Goal: Communication & Community: Answer question/provide support

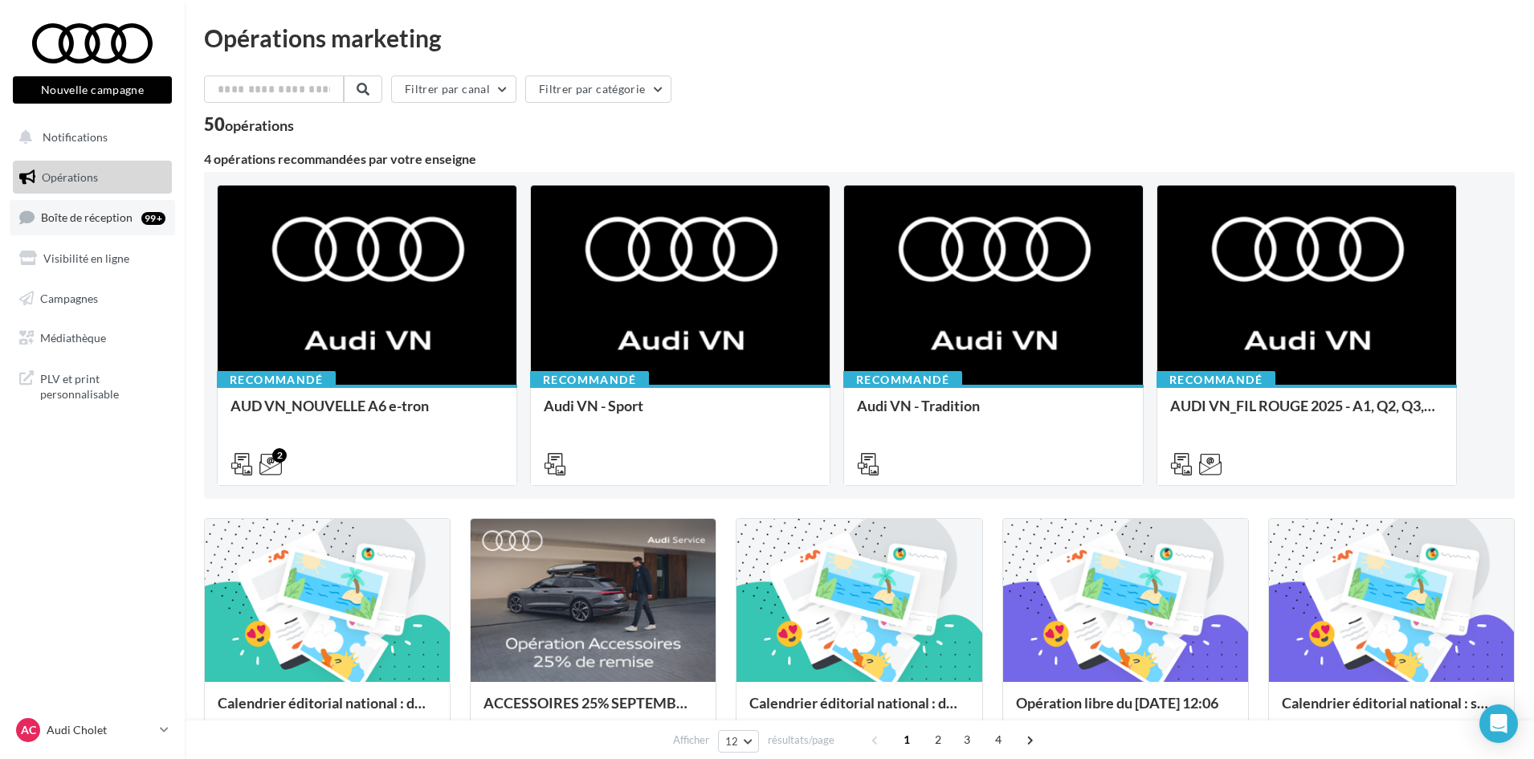
click at [35, 206] on icon at bounding box center [26, 217] width 15 height 22
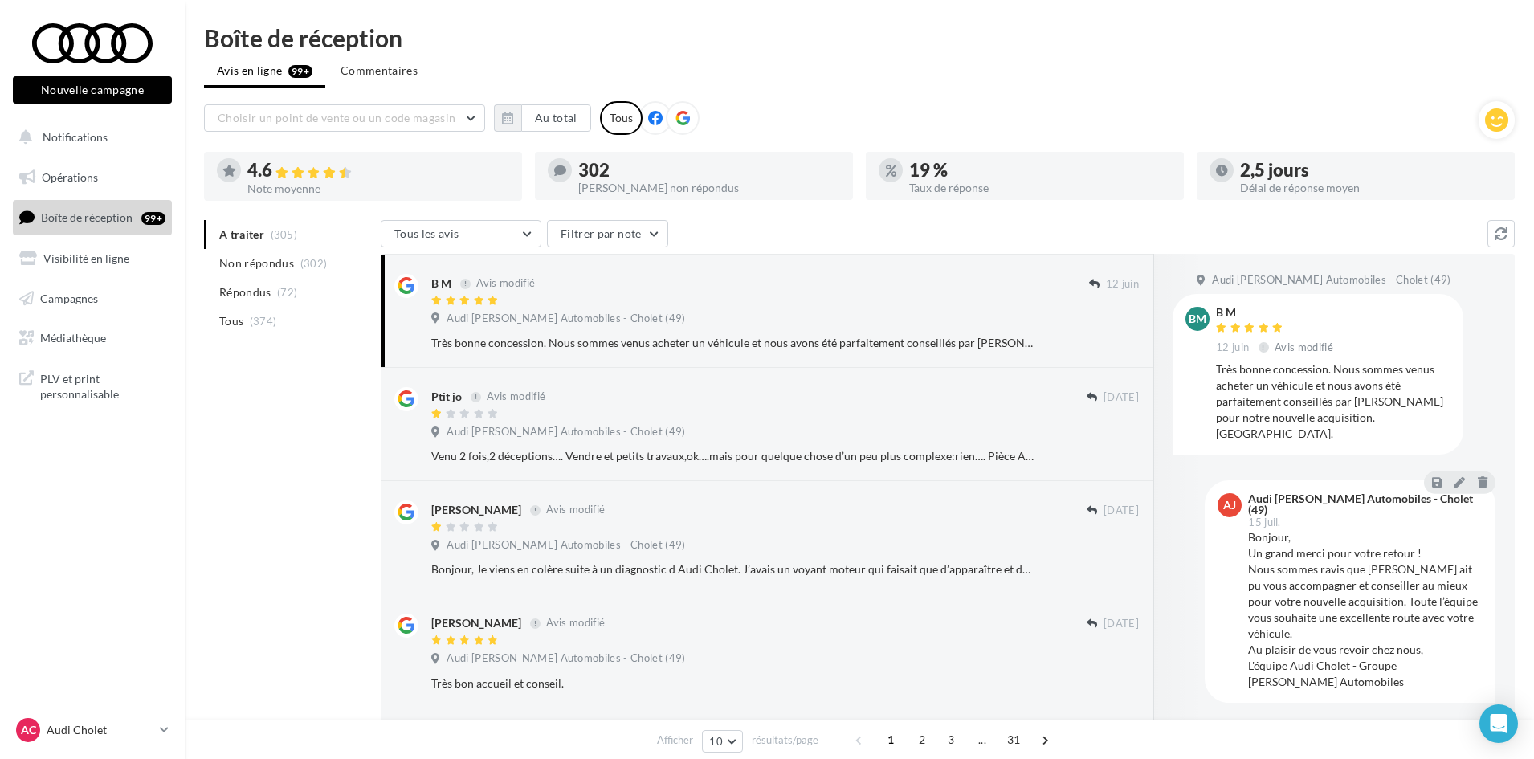
click at [88, 214] on span "Boîte de réception" at bounding box center [87, 217] width 92 height 14
click at [247, 264] on span "Non répondus" at bounding box center [256, 263] width 75 height 16
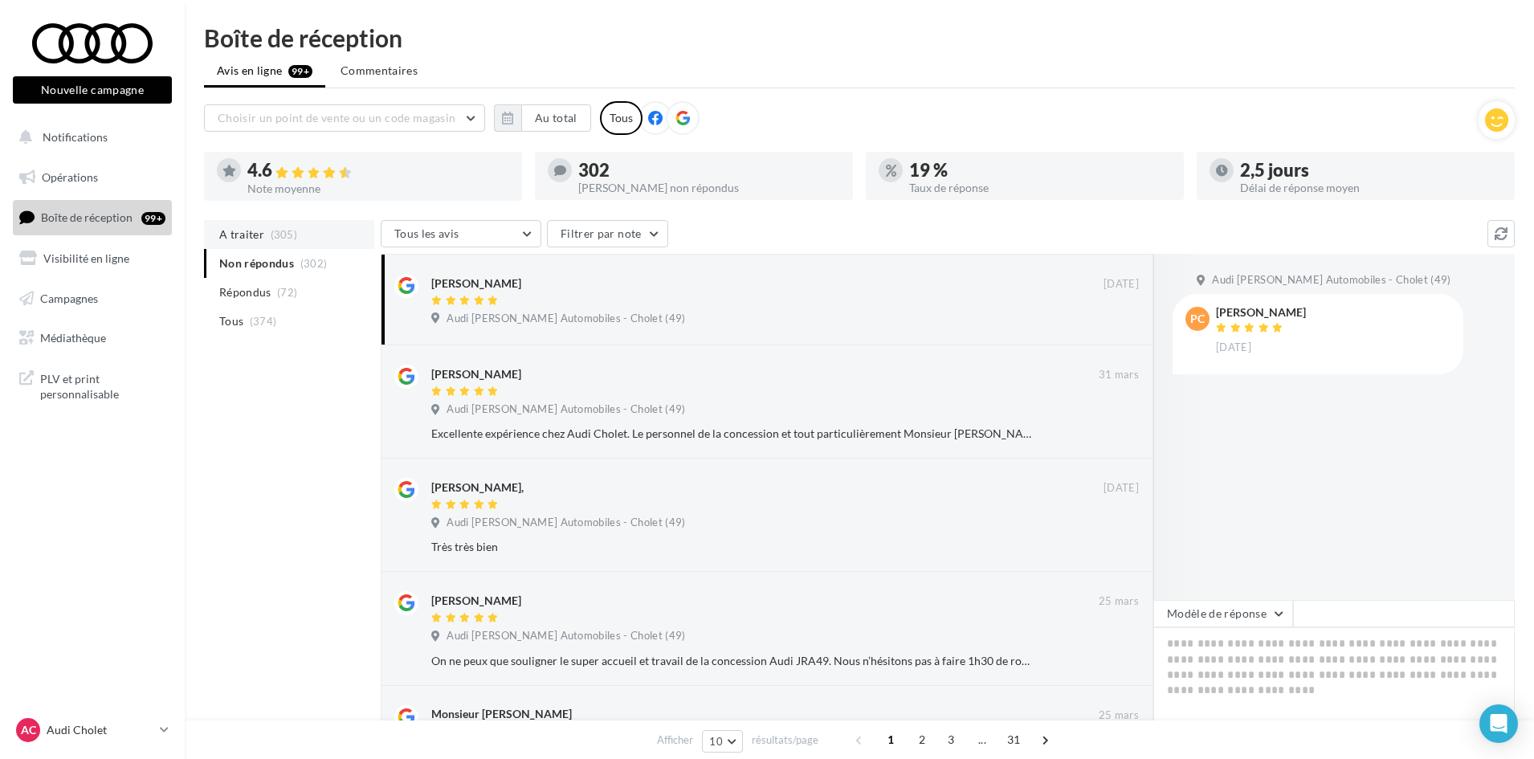
click at [265, 226] on li "A traiter (305)" at bounding box center [289, 234] width 170 height 29
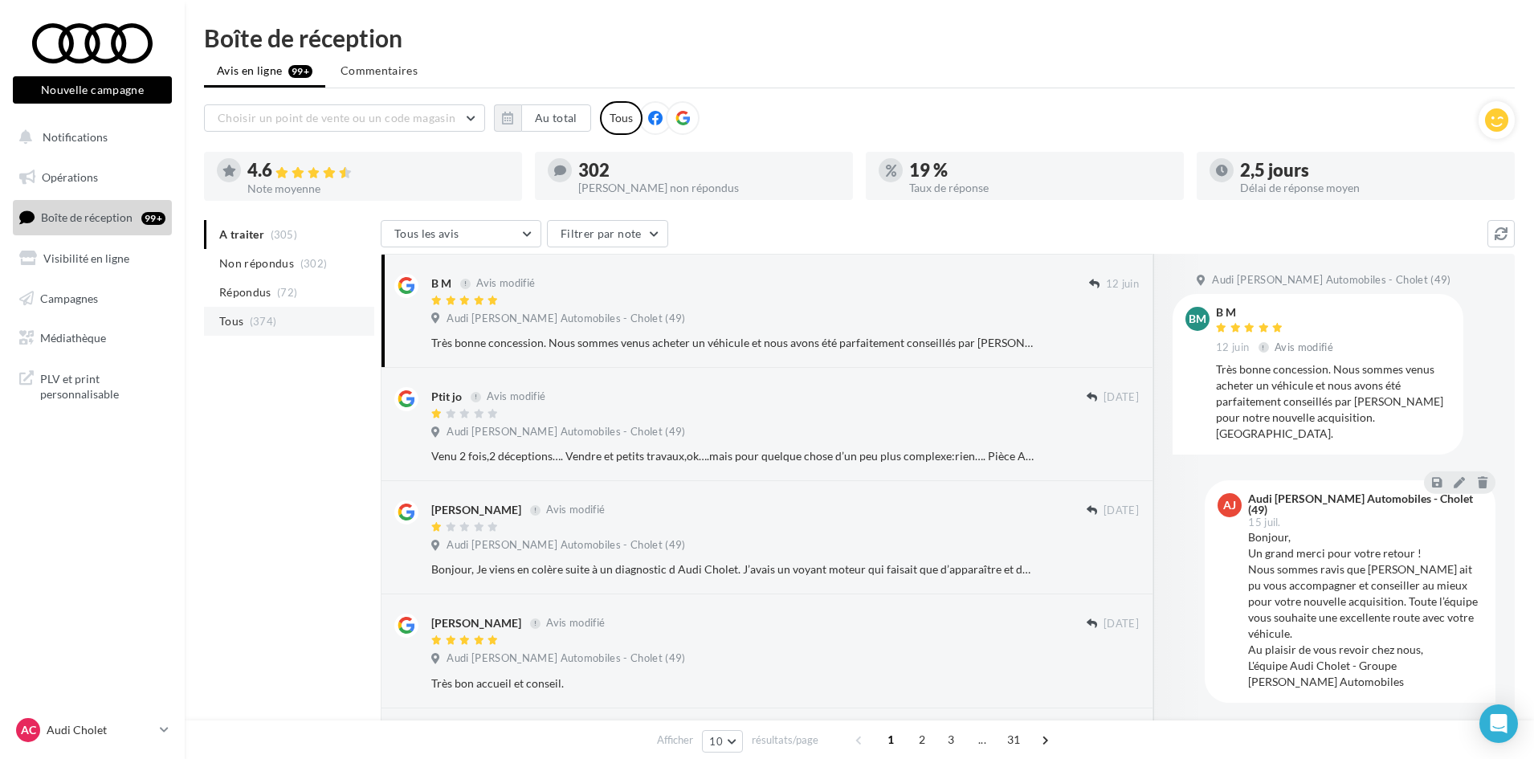
click at [237, 335] on li "Tous (374)" at bounding box center [289, 321] width 170 height 29
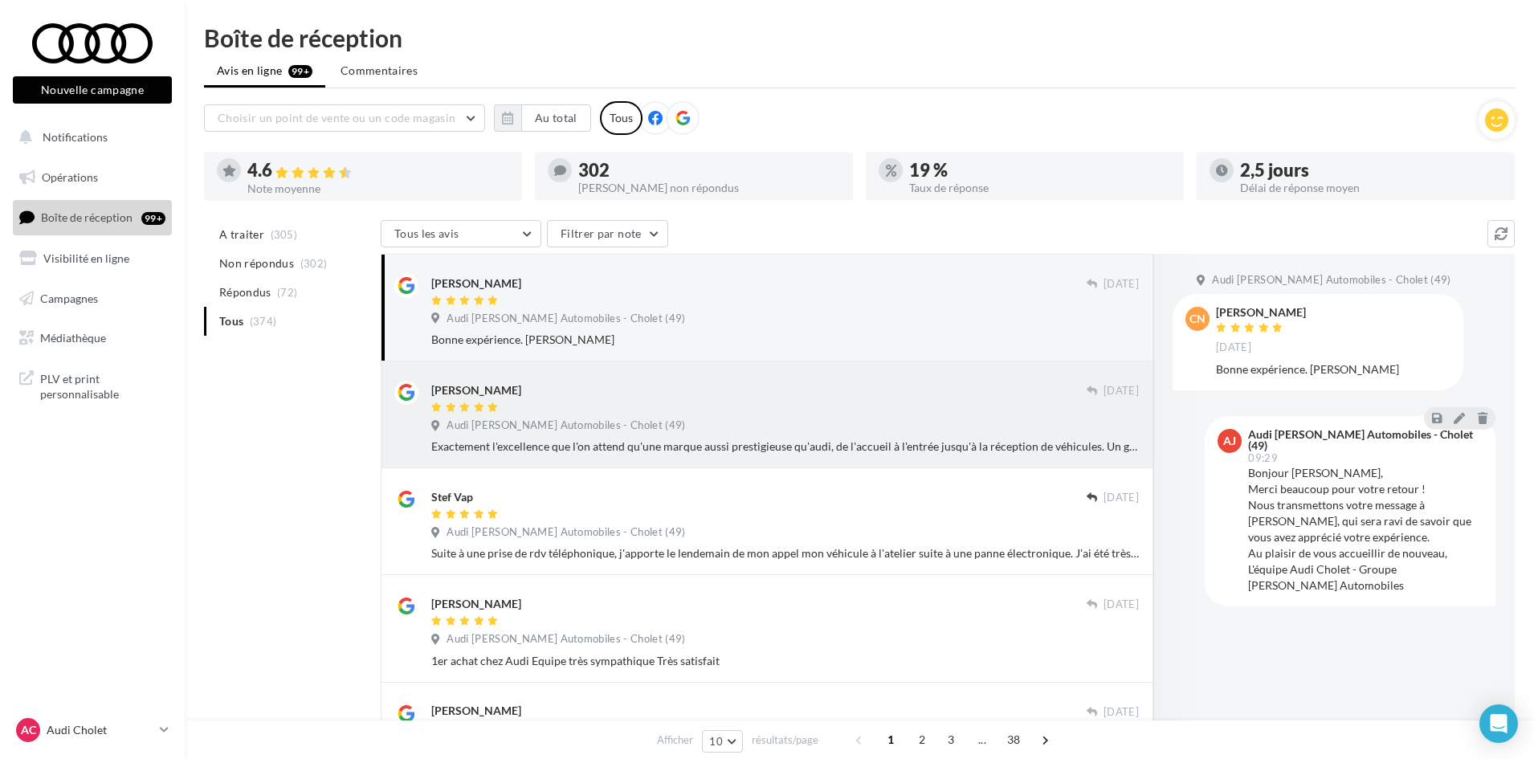
click at [822, 408] on div at bounding box center [759, 409] width 656 height 14
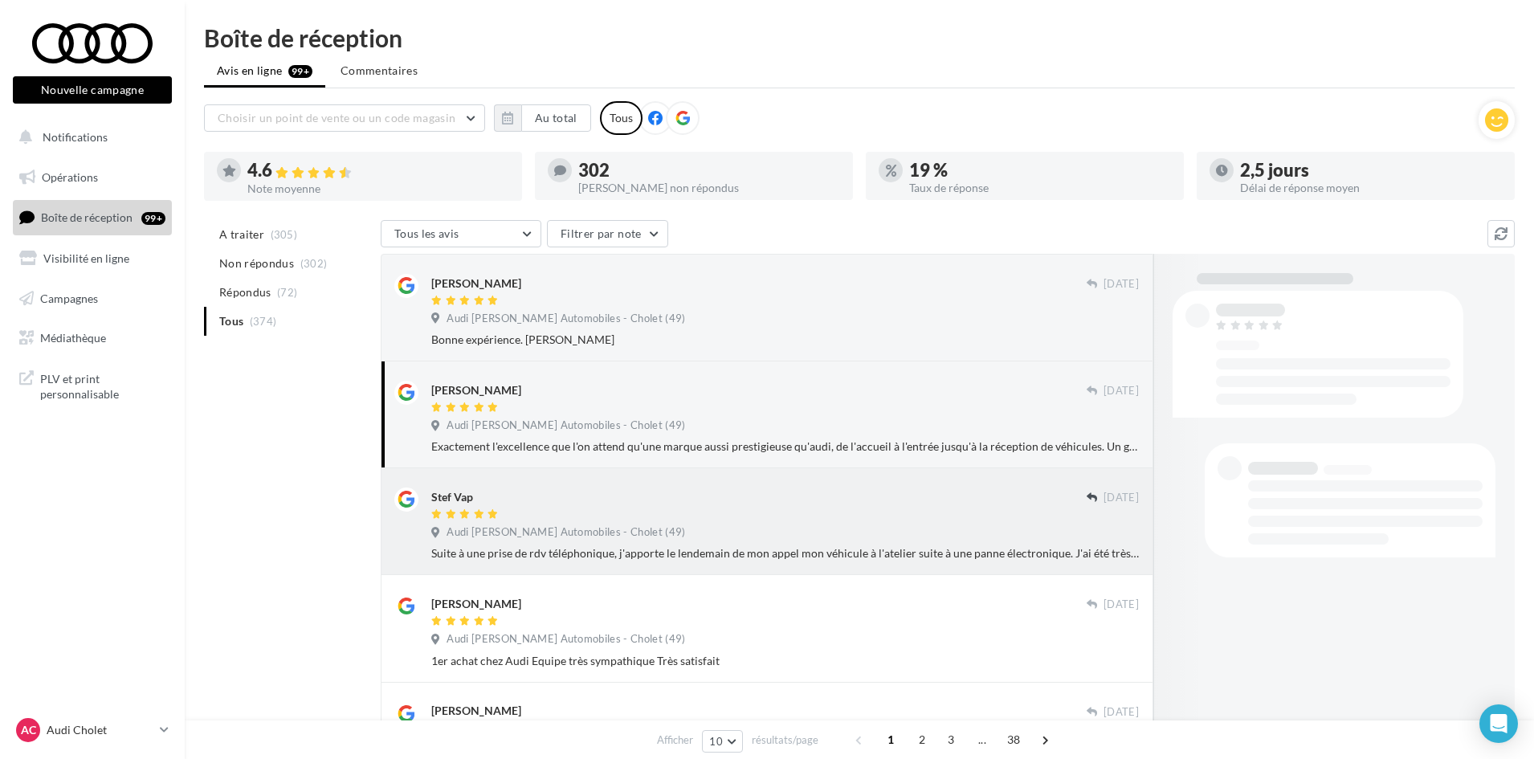
click at [785, 499] on div "Stef Vap" at bounding box center [759, 496] width 656 height 17
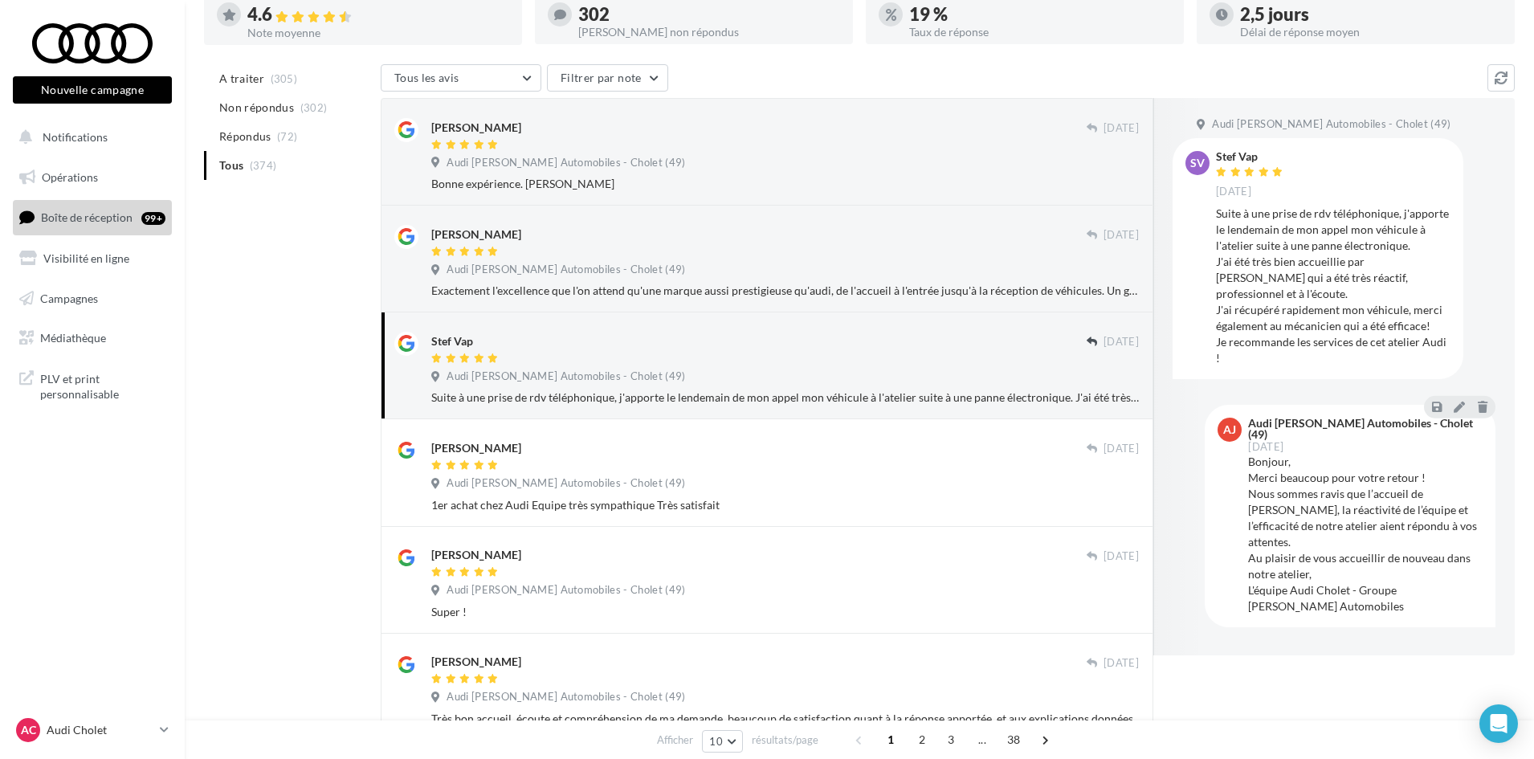
scroll to position [241, 0]
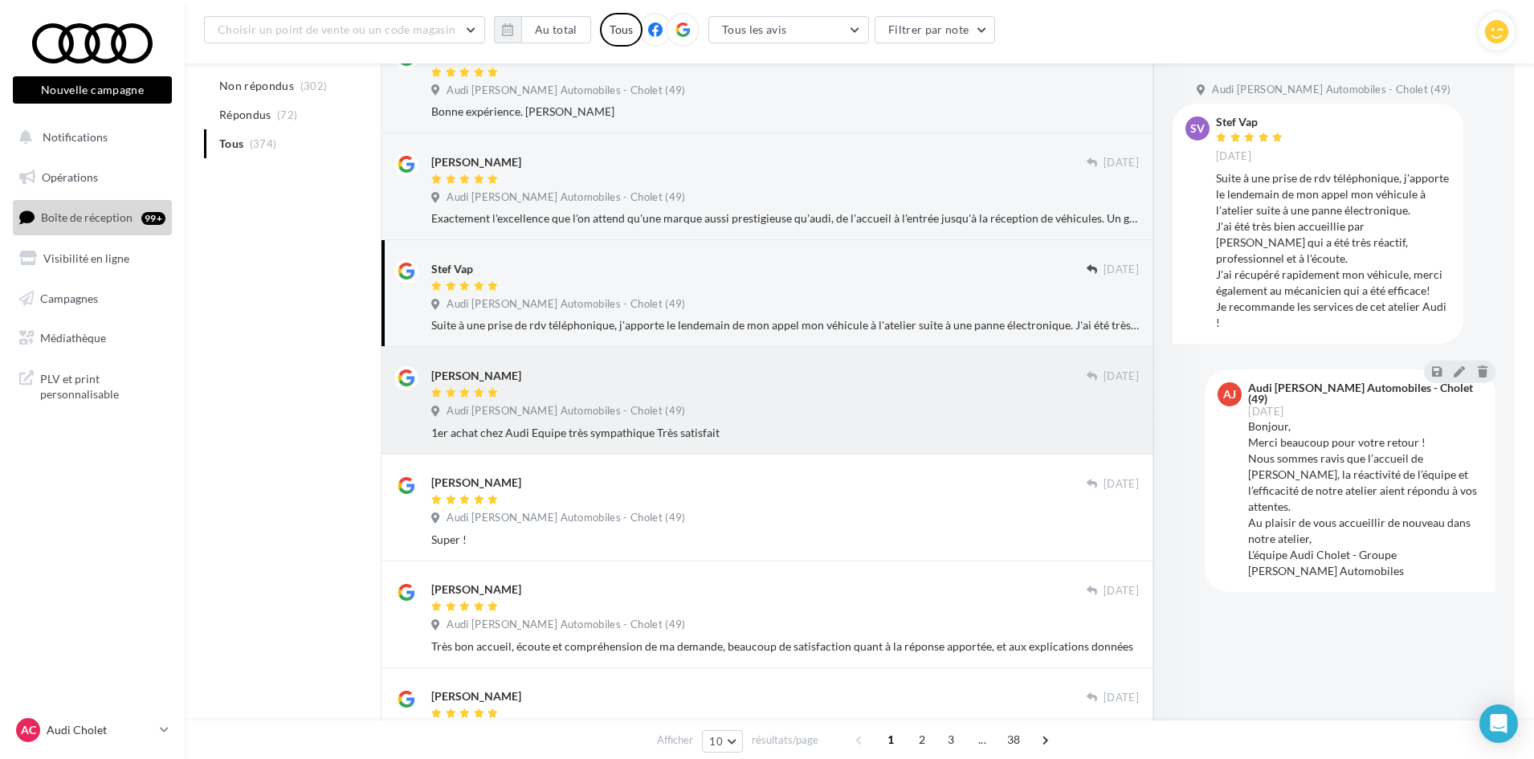
click at [784, 378] on div "[PERSON_NAME]" at bounding box center [759, 374] width 656 height 17
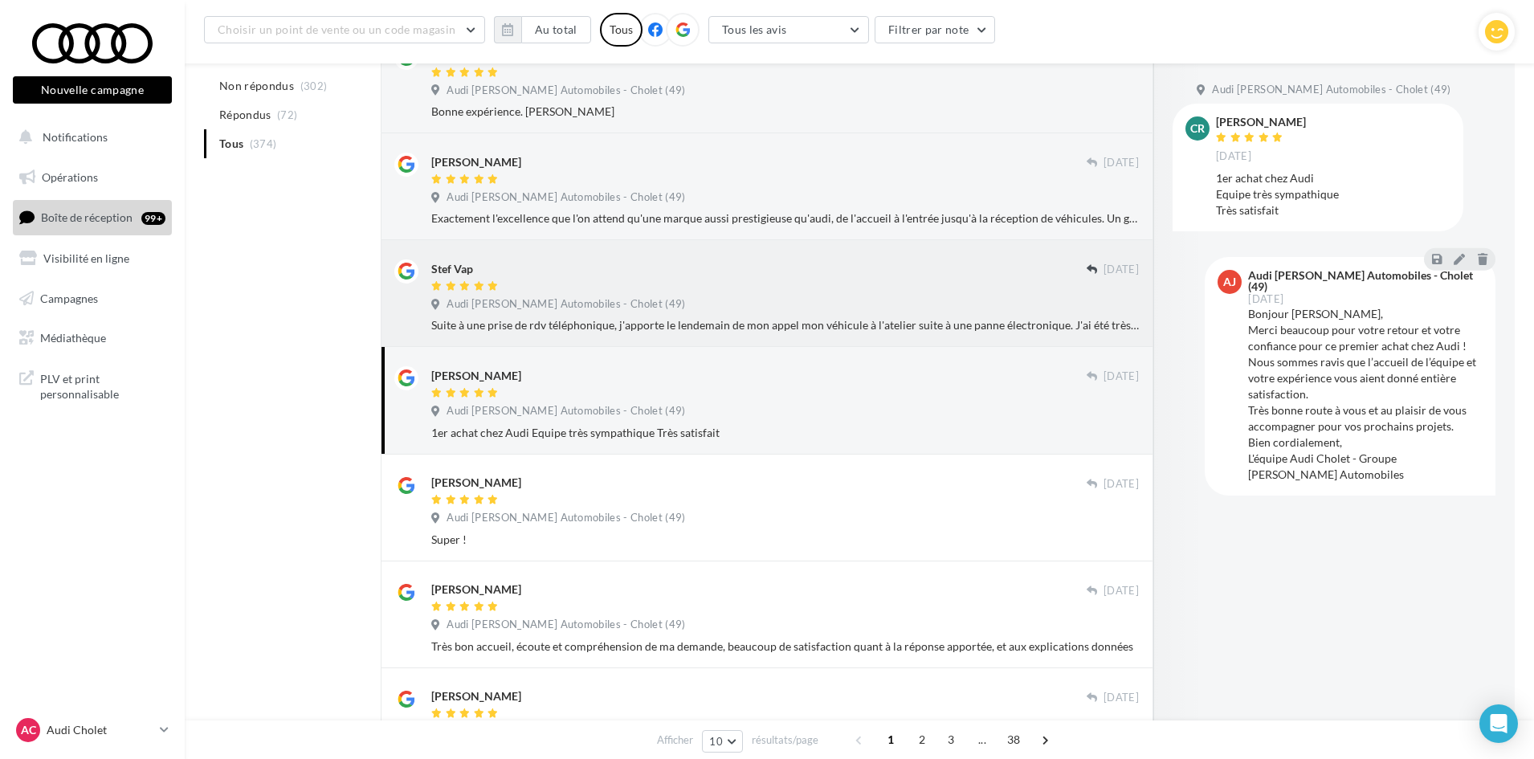
click at [798, 268] on div "Stef Vap" at bounding box center [759, 267] width 656 height 17
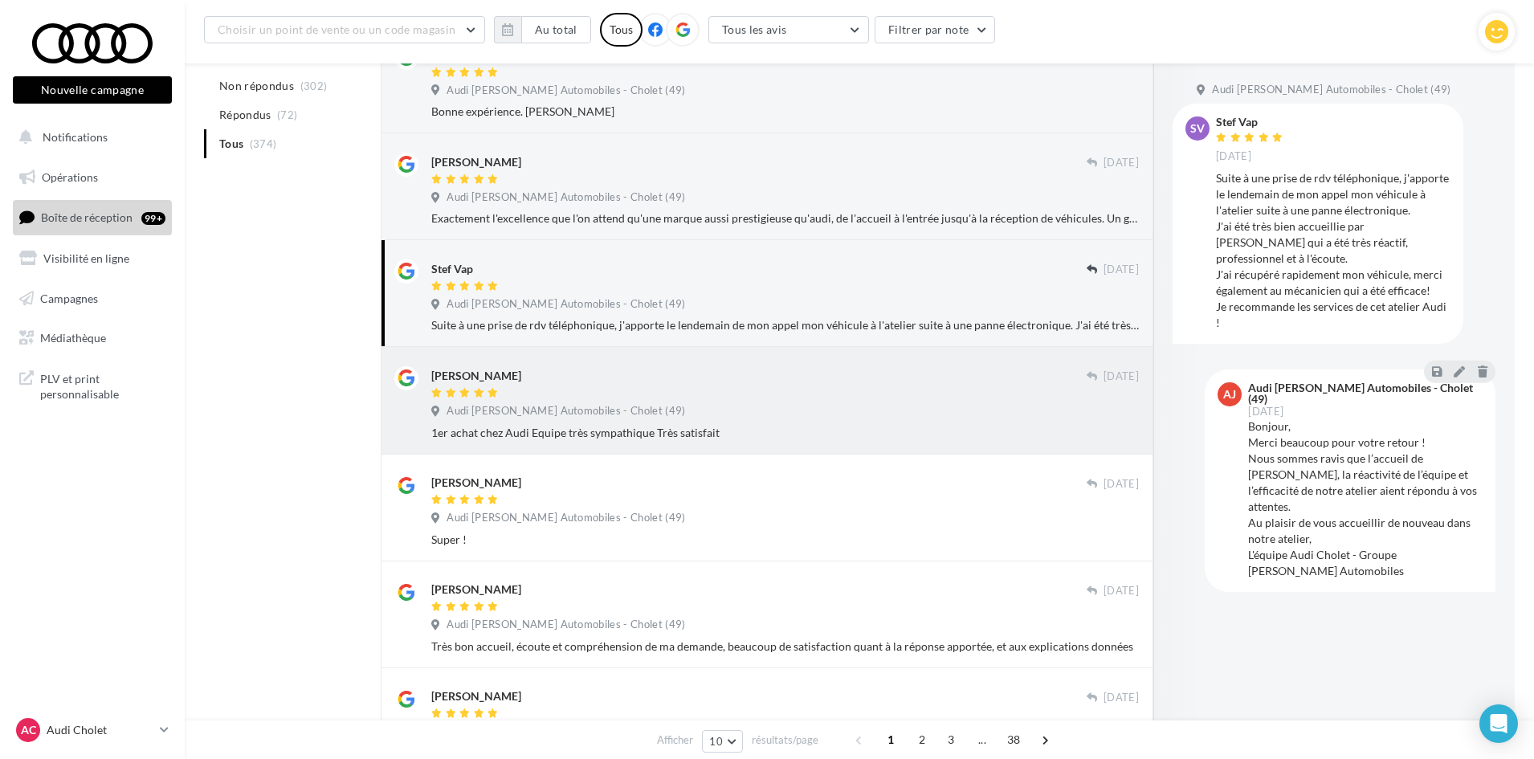
click at [789, 360] on div "[PERSON_NAME] [DATE] Audi [PERSON_NAME] Automobiles - Cholet (49) 1er achat che…" at bounding box center [767, 400] width 746 height 80
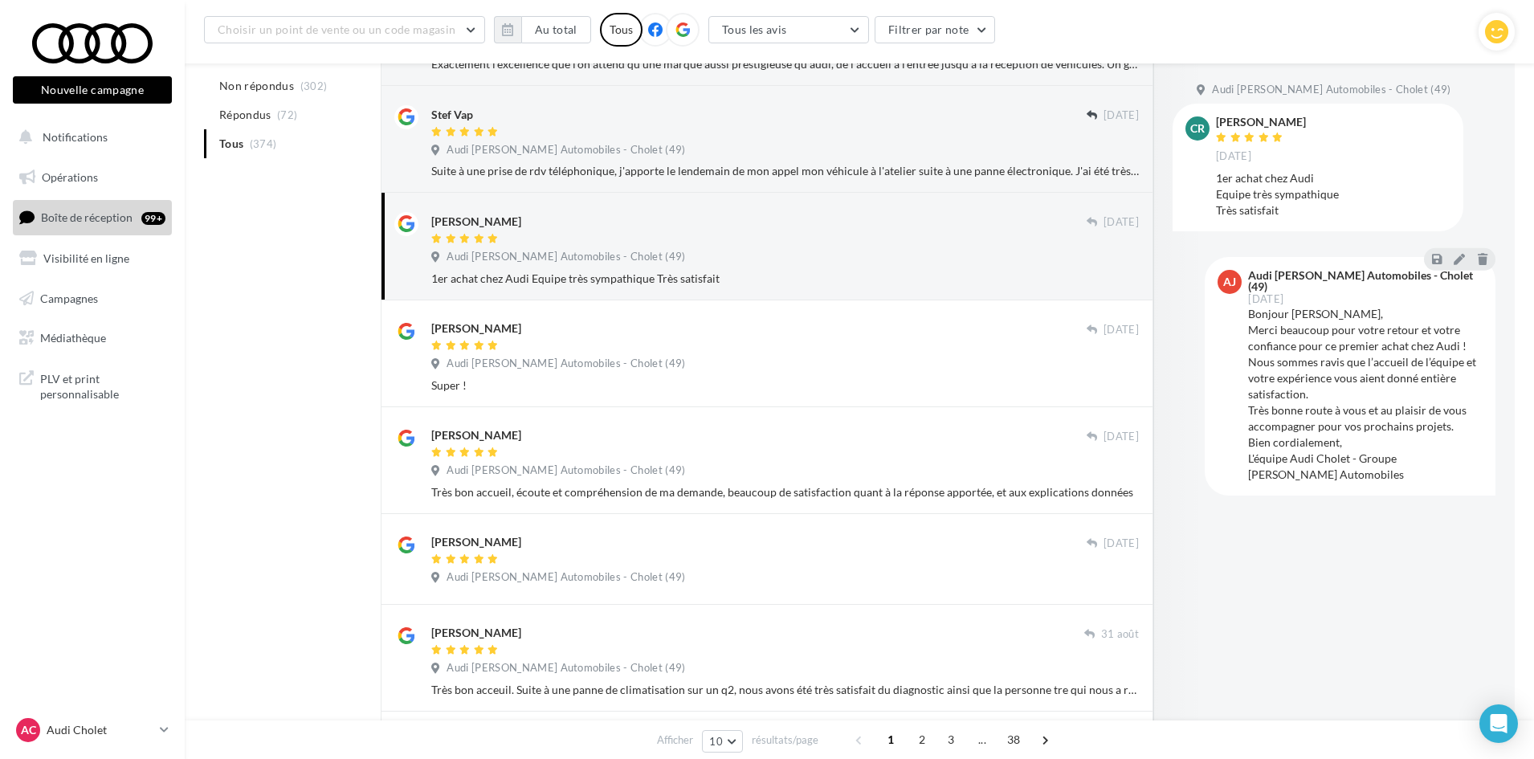
scroll to position [402, 0]
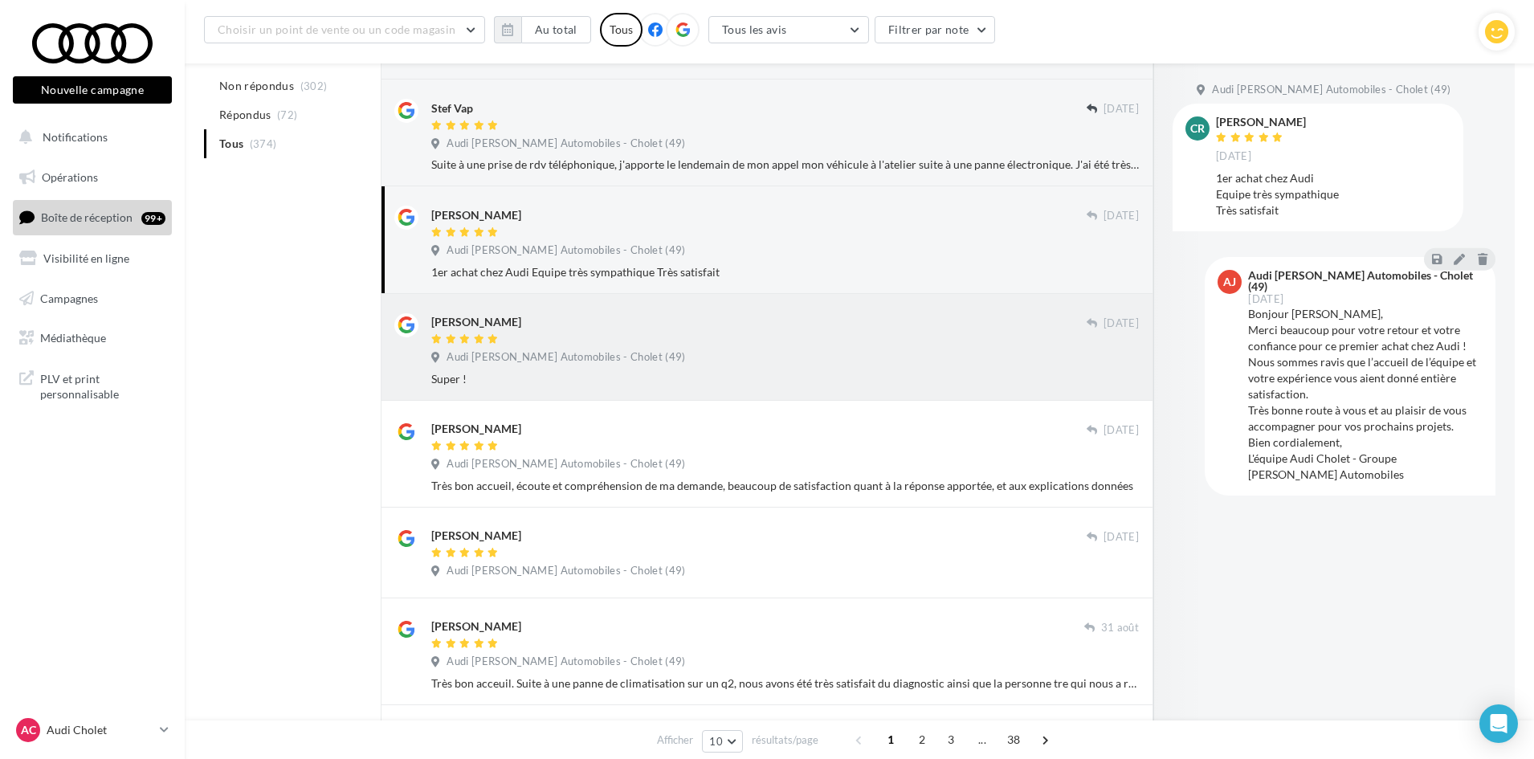
click at [790, 356] on div "Audi [PERSON_NAME] Automobiles - Cholet (49)" at bounding box center [785, 359] width 708 height 18
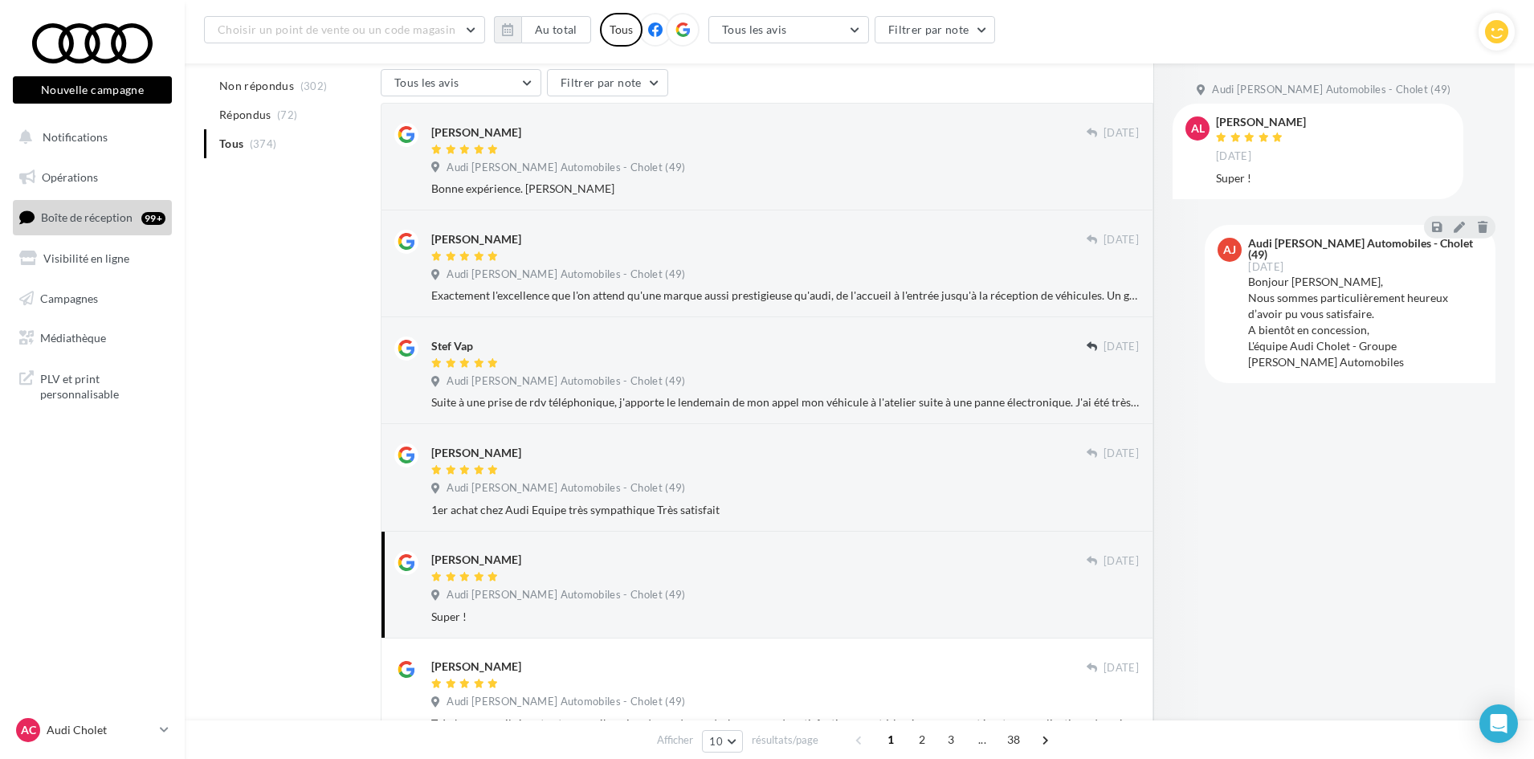
scroll to position [0, 0]
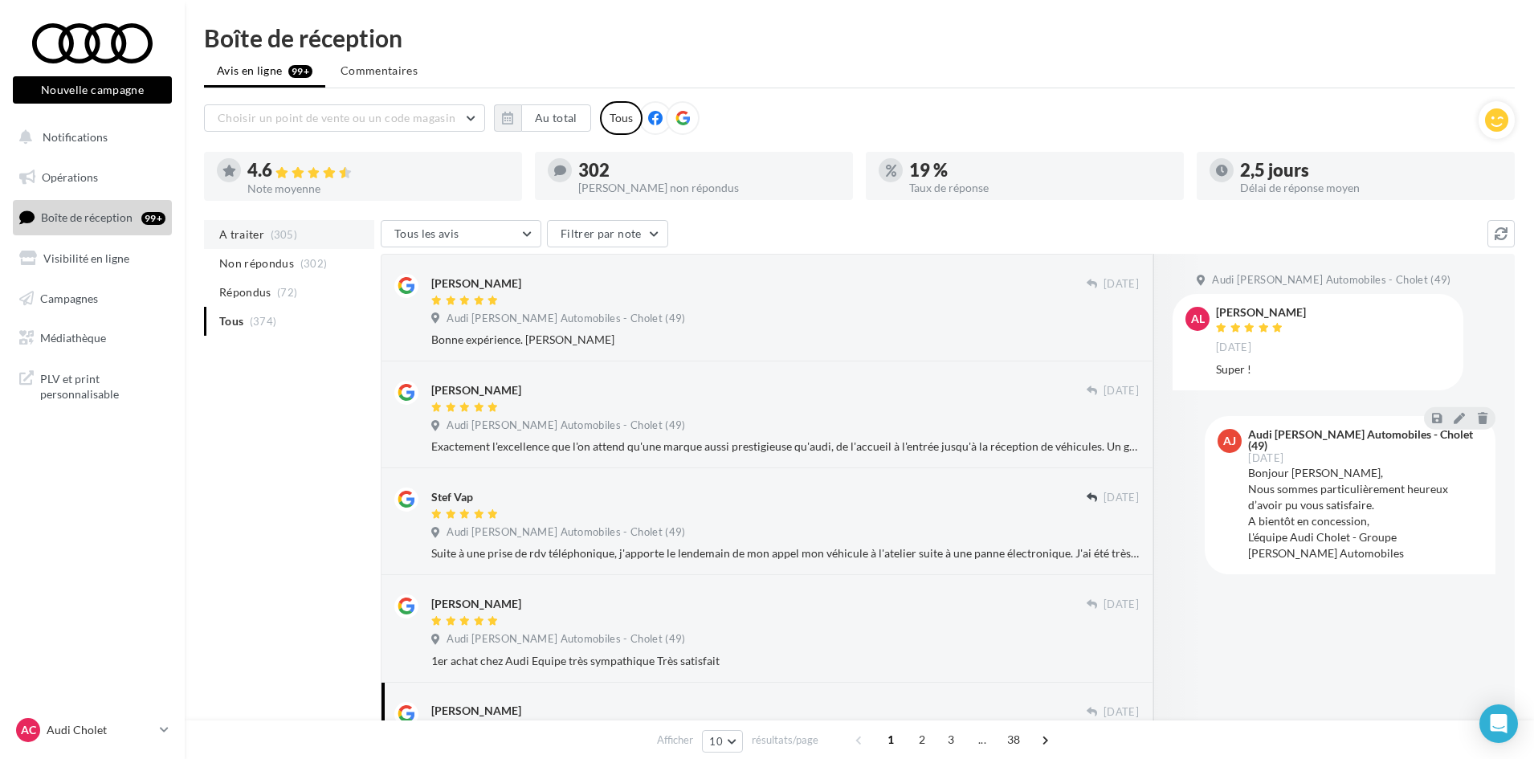
click at [276, 238] on span "(305)" at bounding box center [284, 234] width 27 height 13
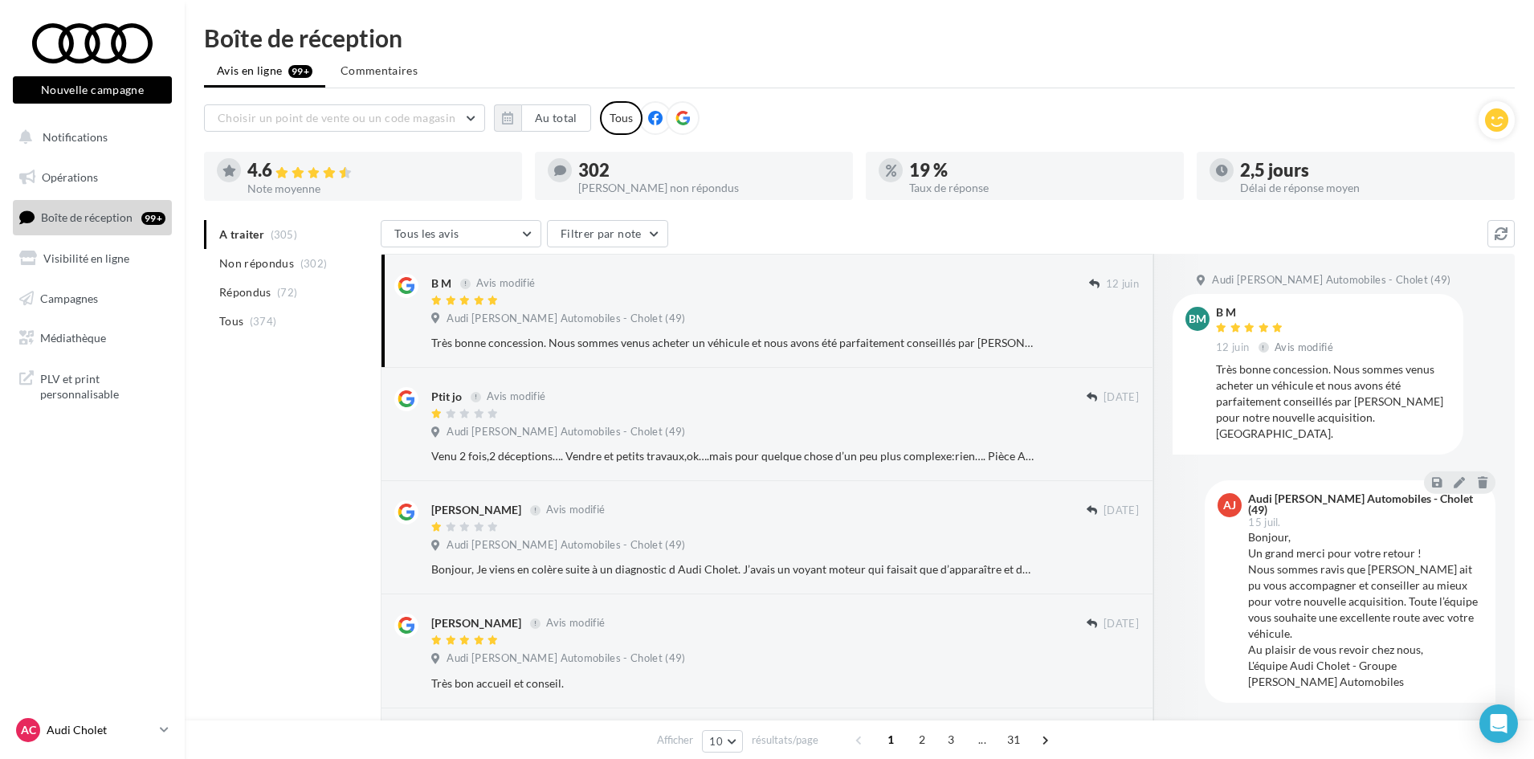
click at [156, 729] on link "AC Audi Cholet audi-saor-49300" at bounding box center [92, 730] width 159 height 31
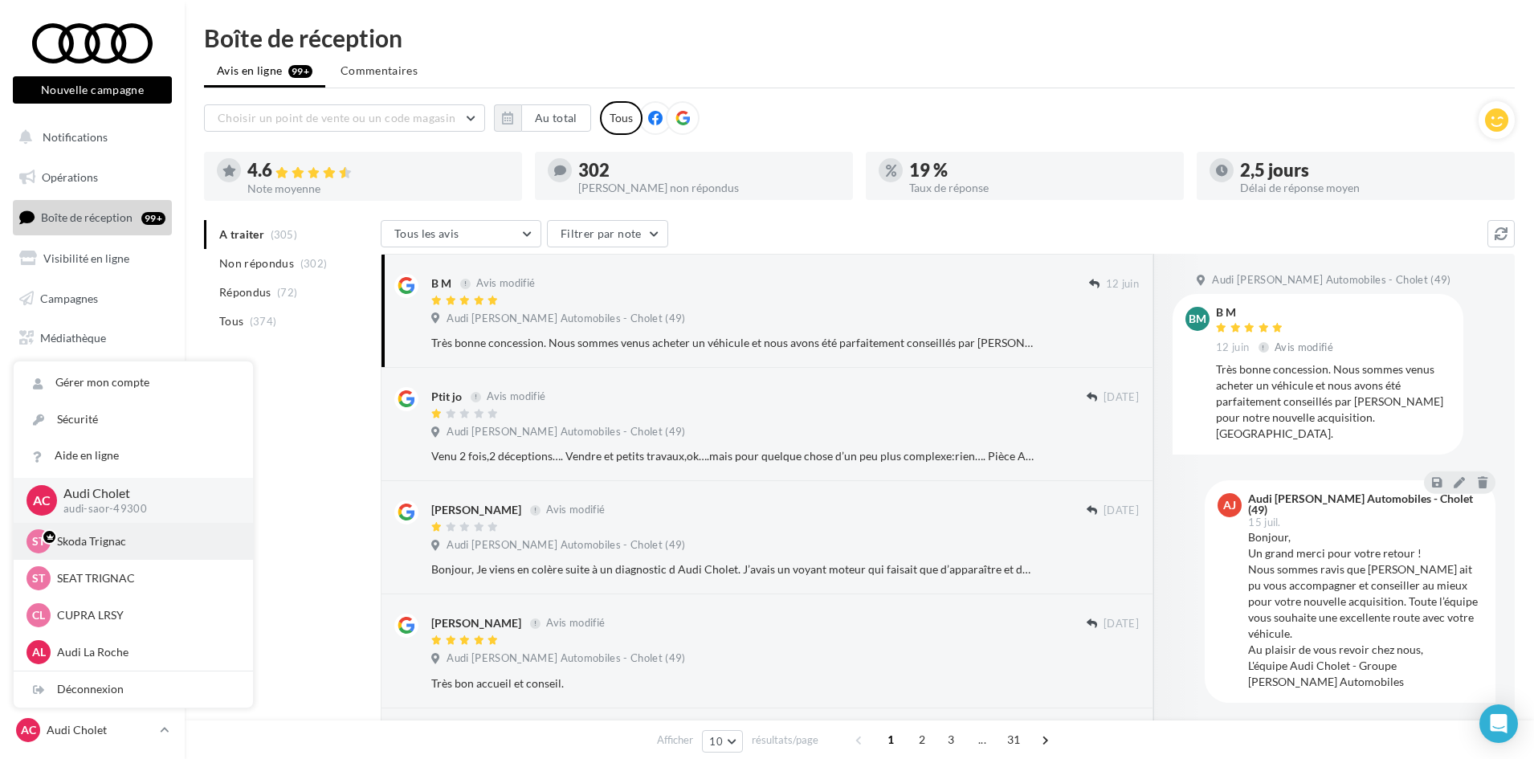
click at [112, 538] on p "Skoda Trignac" at bounding box center [145, 541] width 177 height 16
